Goal: Navigation & Orientation: Find specific page/section

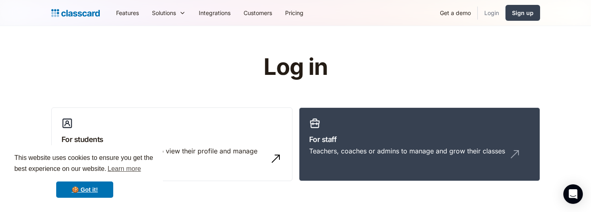
click at [483, 16] on link "Login" at bounding box center [492, 13] width 28 height 18
click at [493, 18] on link "Login" at bounding box center [492, 13] width 28 height 18
click at [489, 10] on link "Login" at bounding box center [492, 13] width 28 height 18
click at [337, 158] on div "Teachers, coaches or admins to manage and grow their classes" at bounding box center [419, 154] width 221 height 15
